Goal: Find specific page/section: Find specific page/section

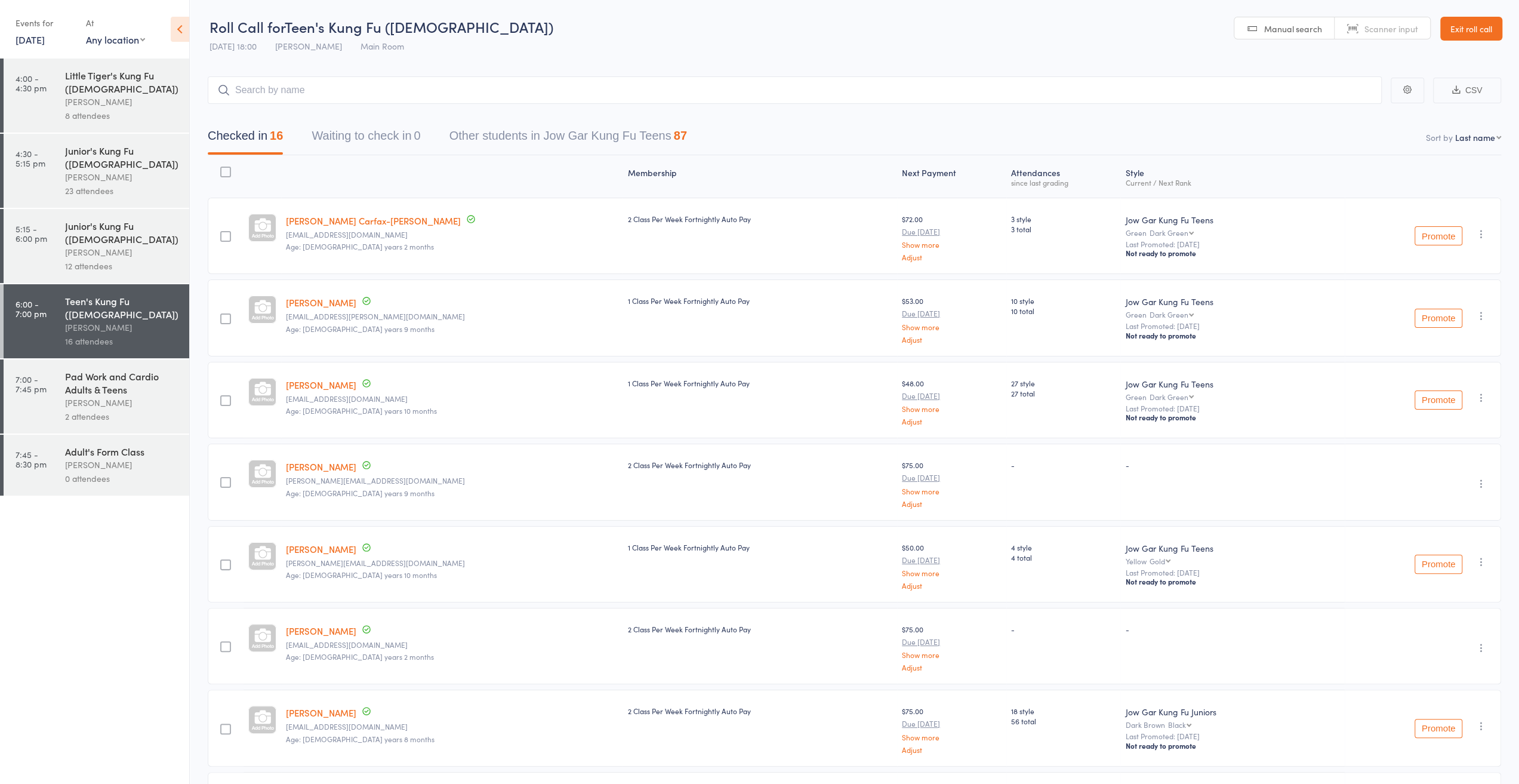
click at [111, 458] on div "[PERSON_NAME]" at bounding box center [122, 465] width 114 height 14
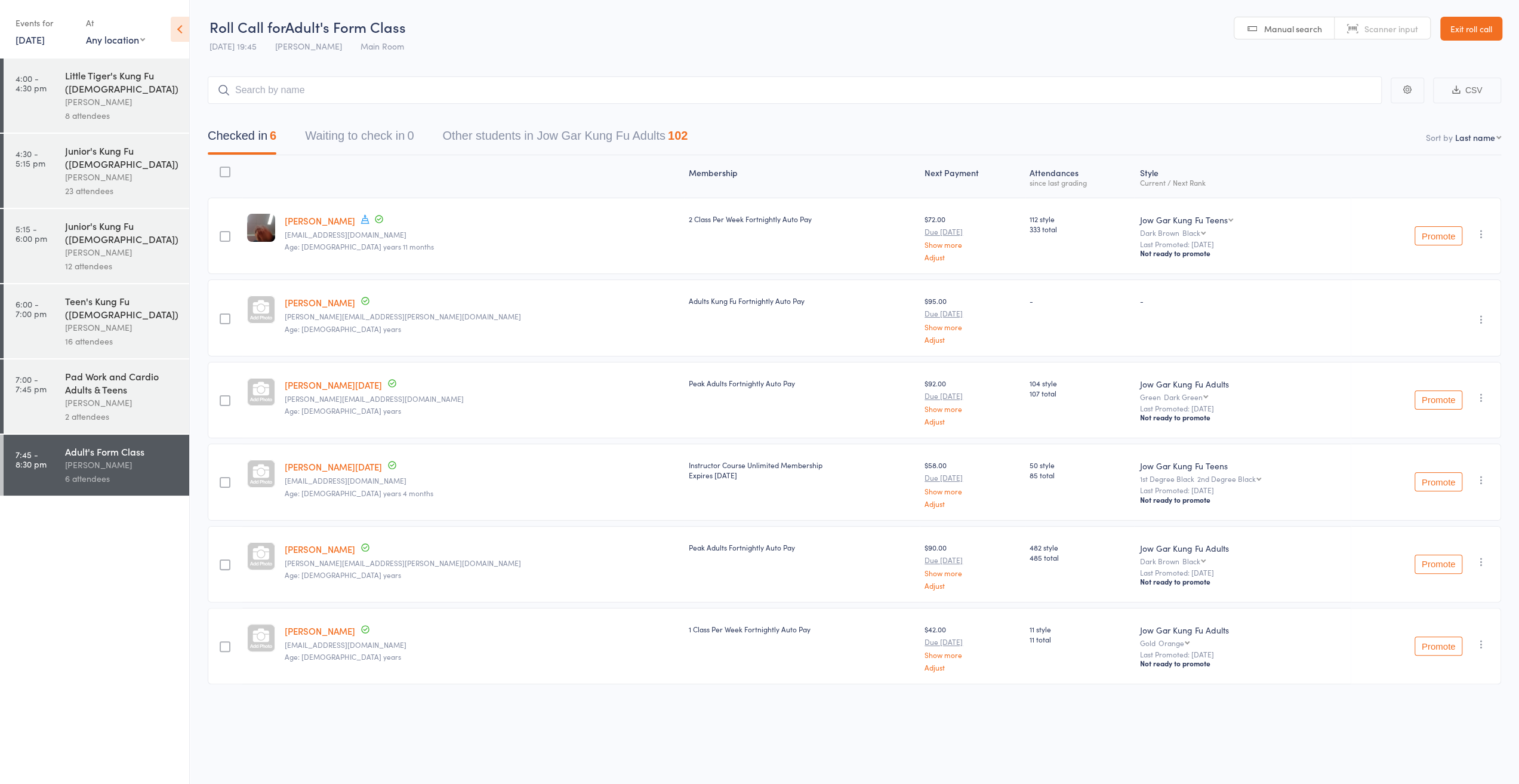
click at [108, 396] on div "[PERSON_NAME]" at bounding box center [122, 403] width 114 height 14
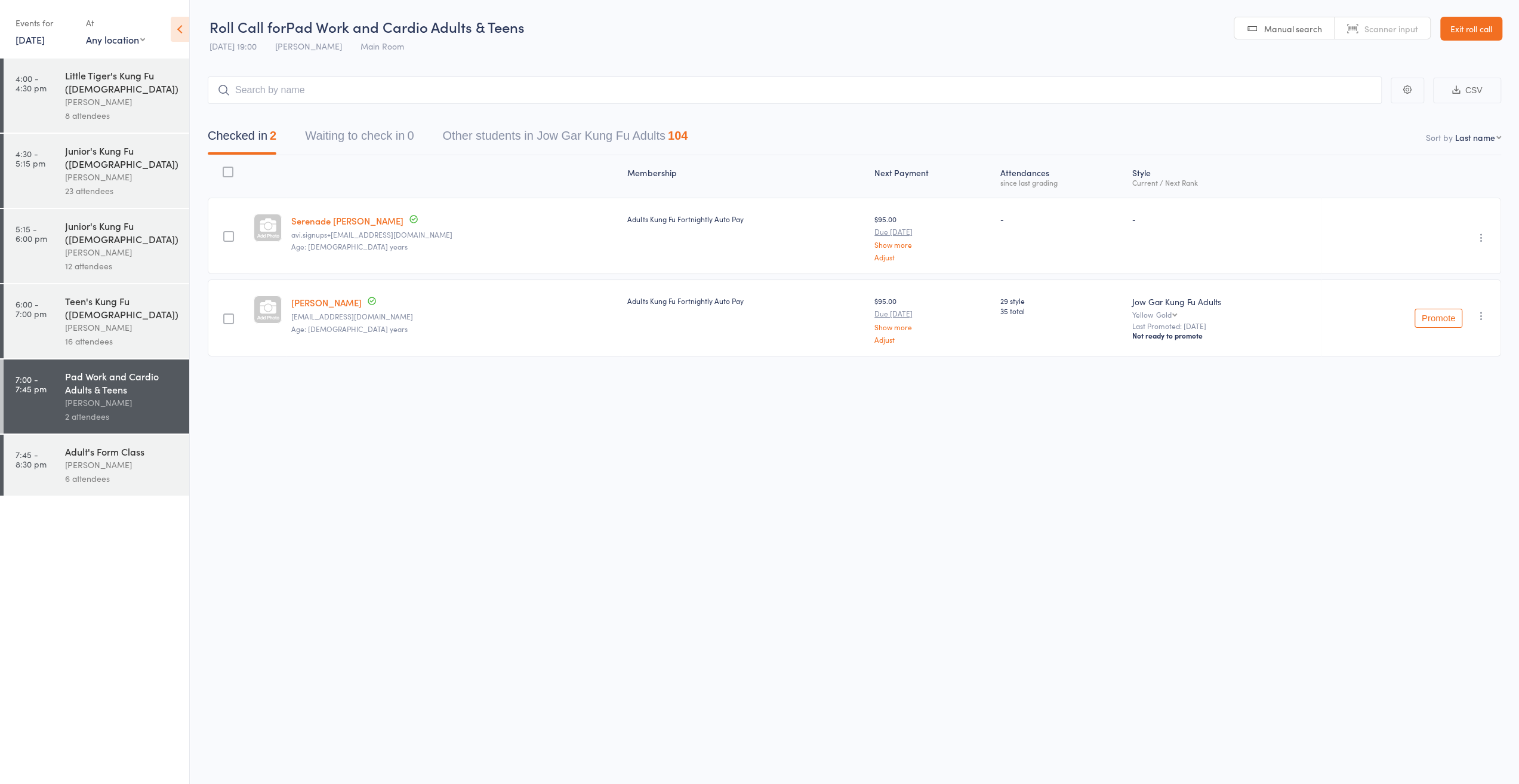
click at [101, 458] on div "[PERSON_NAME]" at bounding box center [122, 465] width 114 height 14
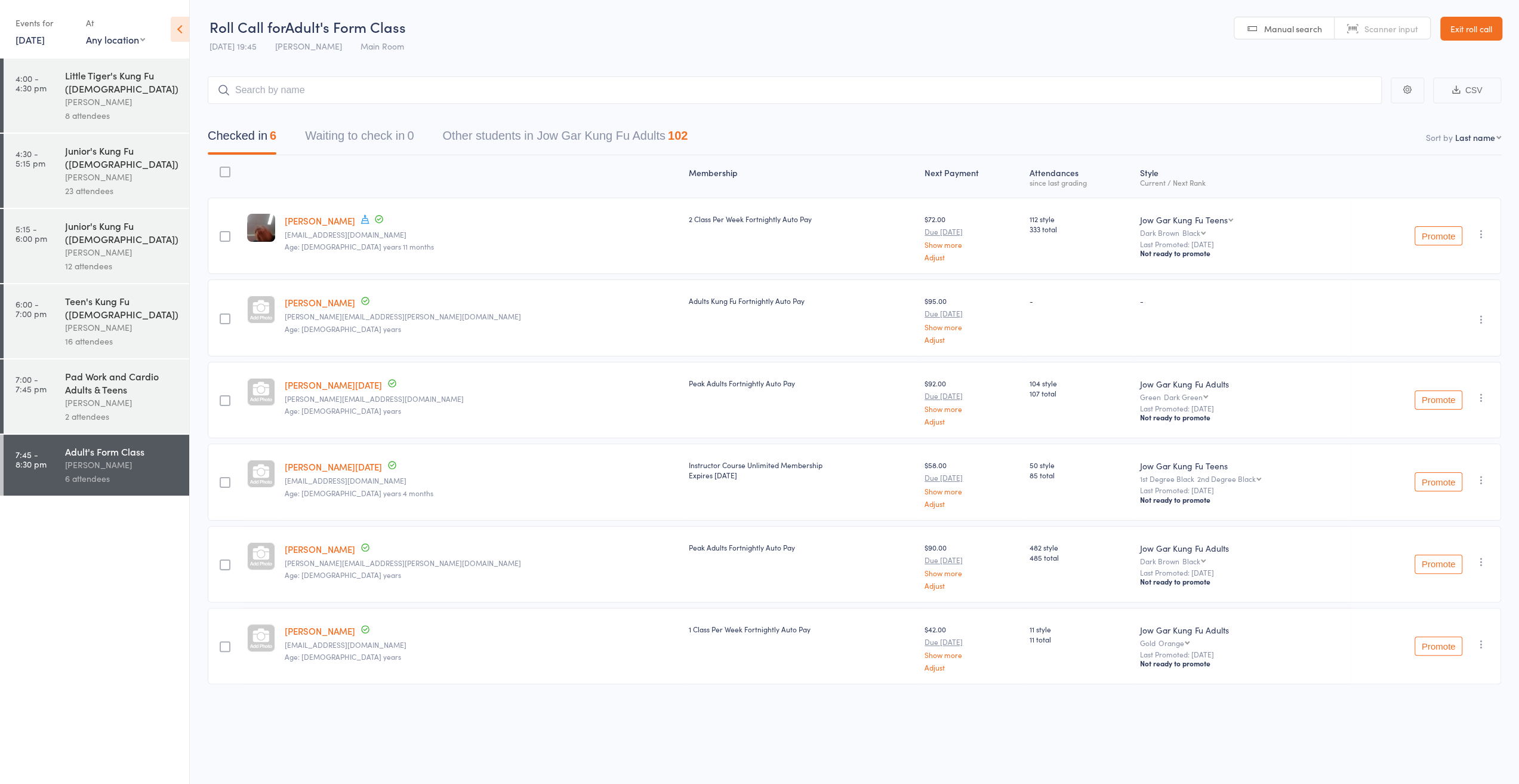
click at [1460, 34] on link "Exit roll call" at bounding box center [1471, 29] width 62 height 24
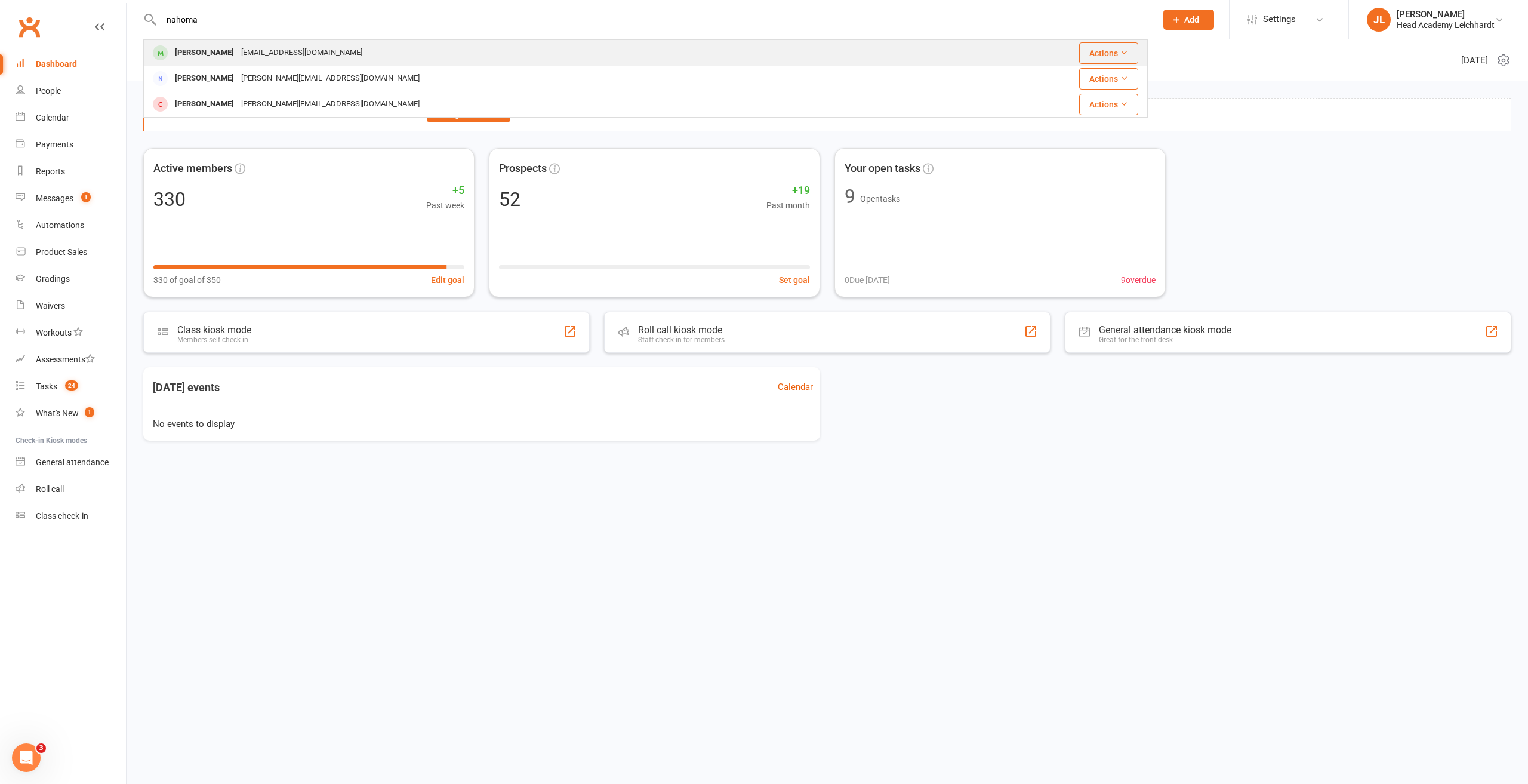
type input "nahoma"
click at [398, 42] on div "[PERSON_NAME] [PERSON_NAME][EMAIL_ADDRESS][DOMAIN_NAME]" at bounding box center [548, 52] width 807 height 25
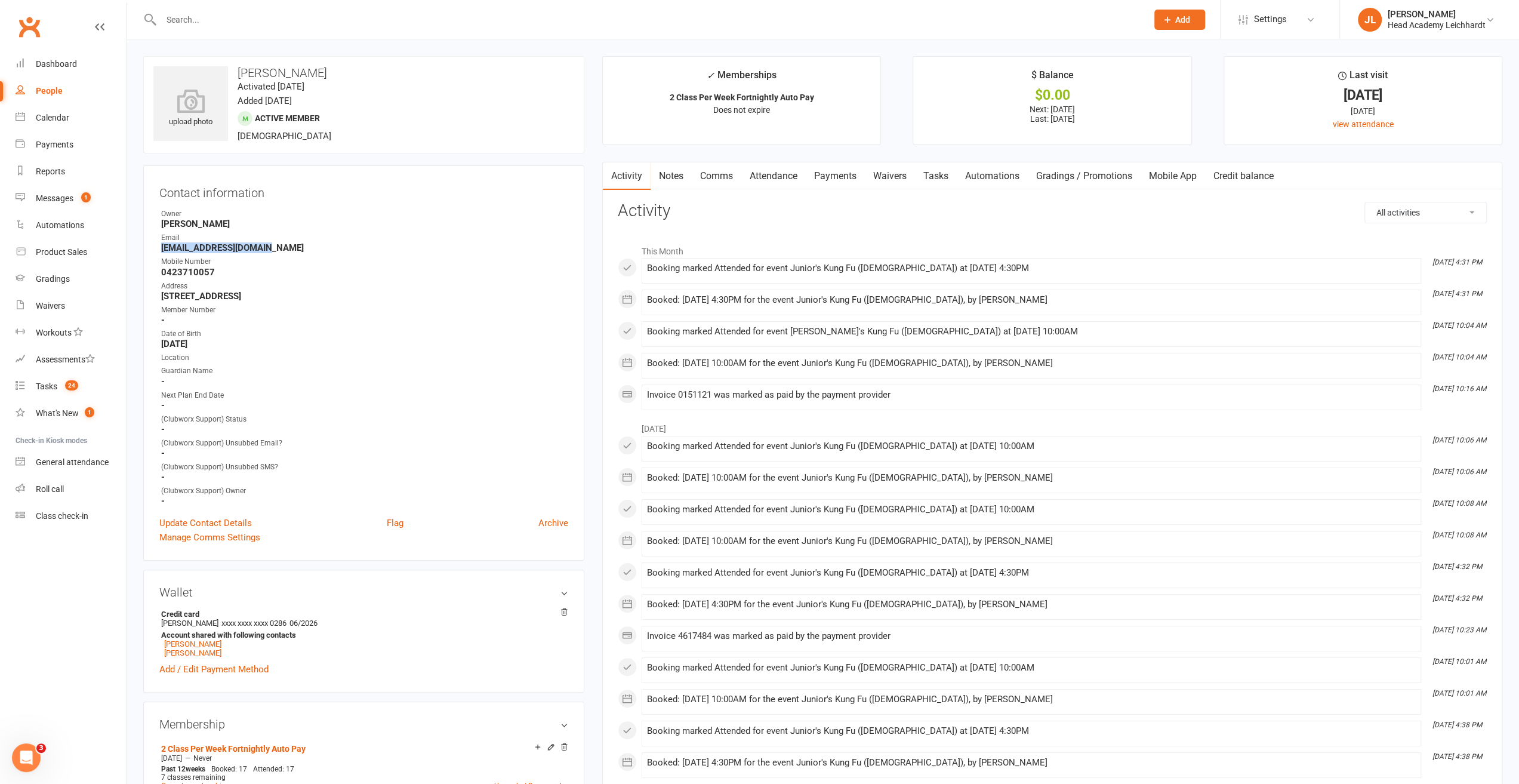
drag, startPoint x: 269, startPoint y: 247, endPoint x: 160, endPoint y: 244, distance: 109.0
click at [160, 244] on li "Email [EMAIL_ADDRESS][DOMAIN_NAME]" at bounding box center [363, 242] width 409 height 21
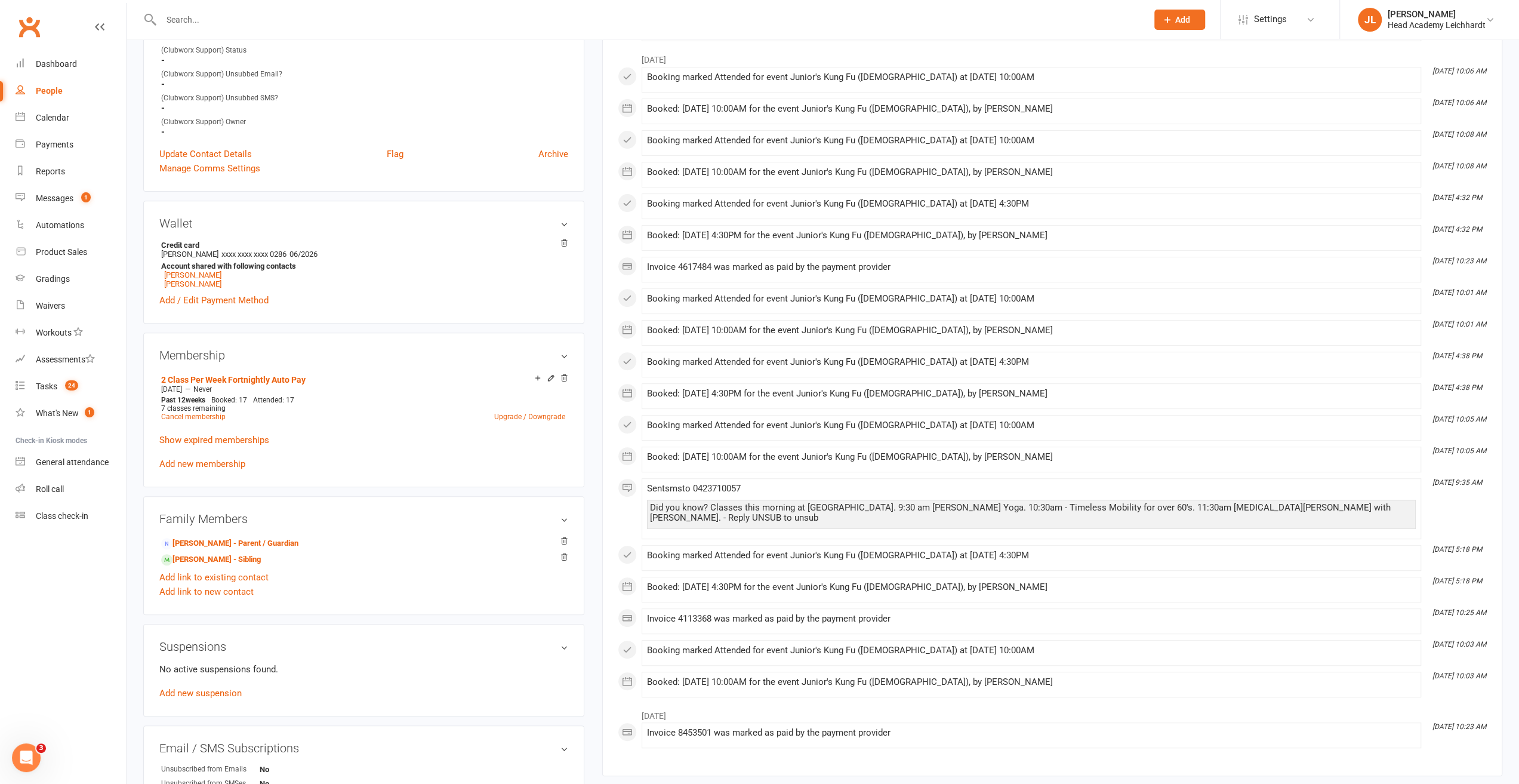
scroll to position [478, 0]
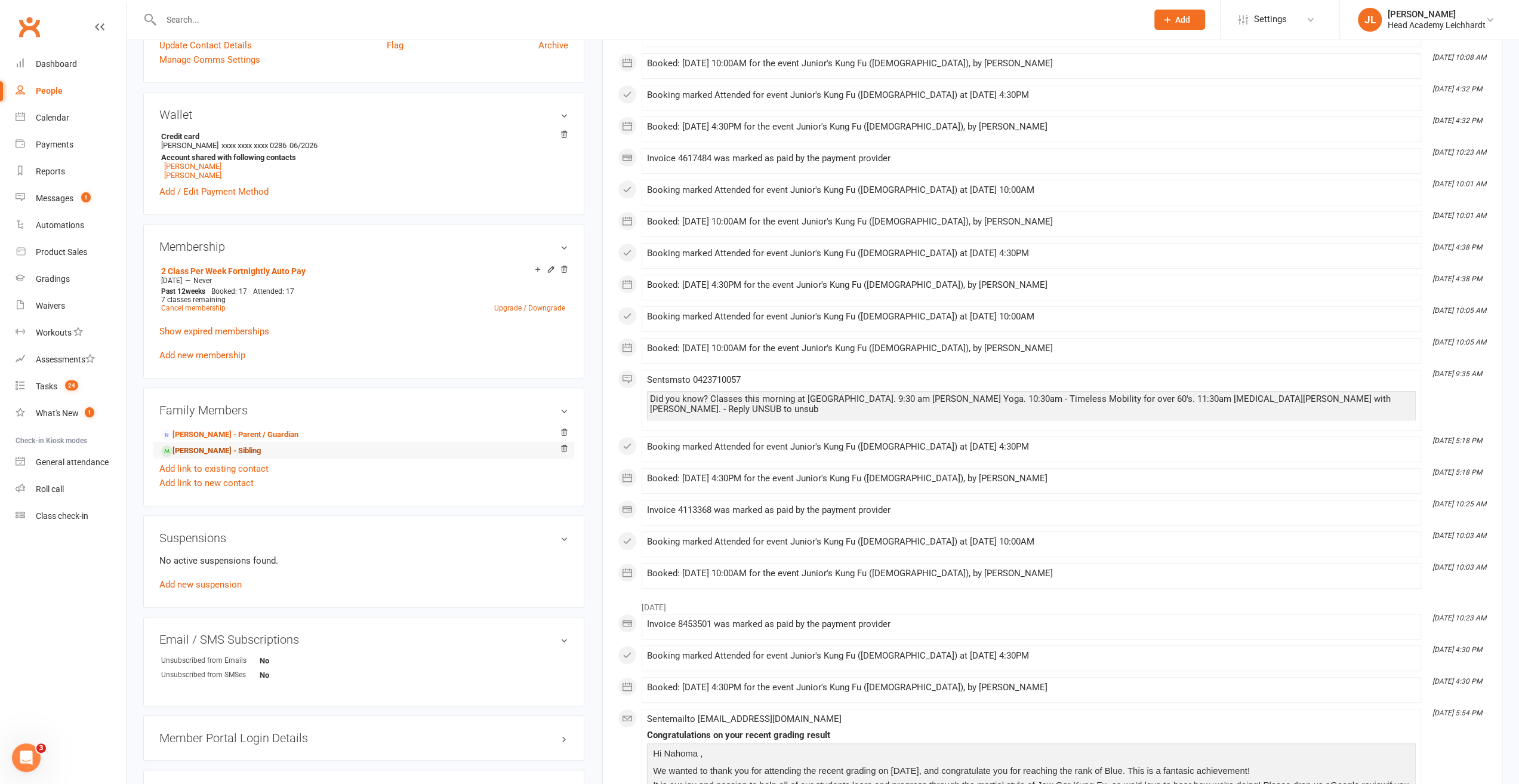
click at [231, 453] on link "[PERSON_NAME] - Sibling" at bounding box center [211, 450] width 99 height 13
